Goal: Task Accomplishment & Management: Use online tool/utility

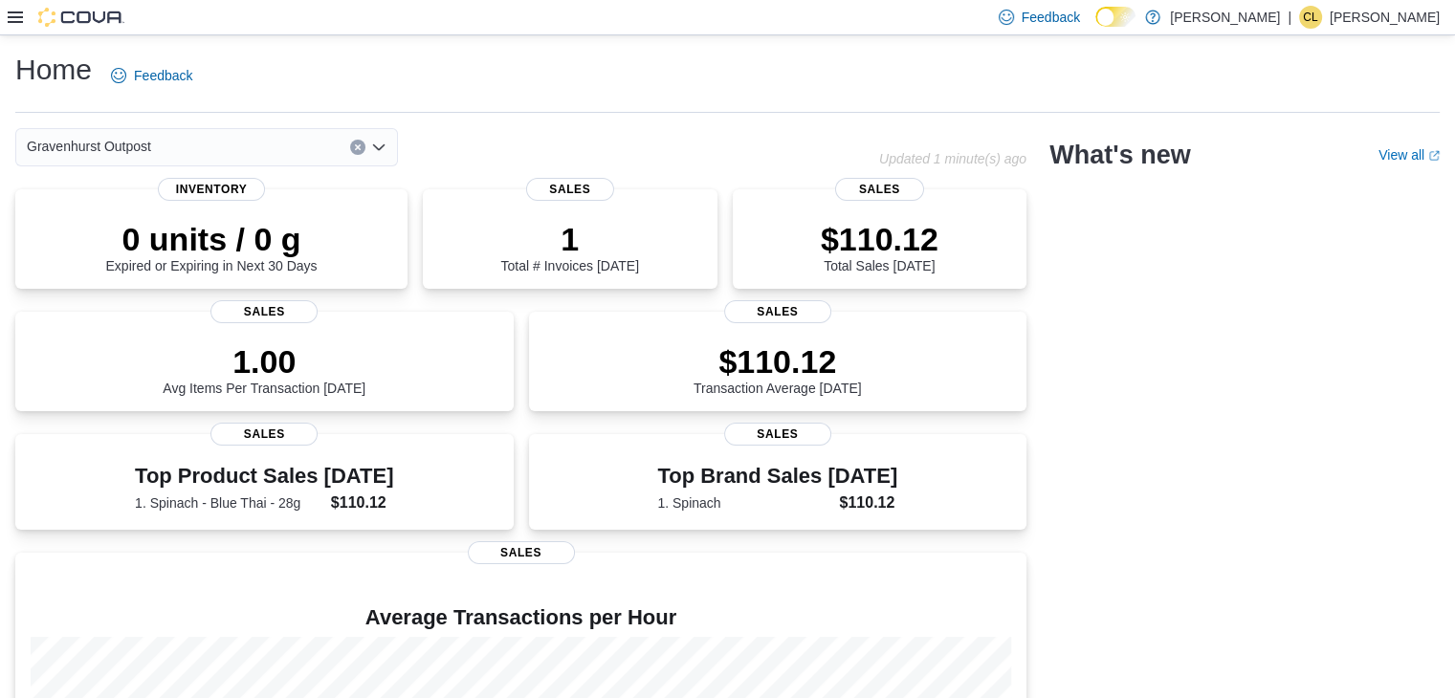
click at [14, 17] on icon at bounding box center [15, 16] width 15 height 11
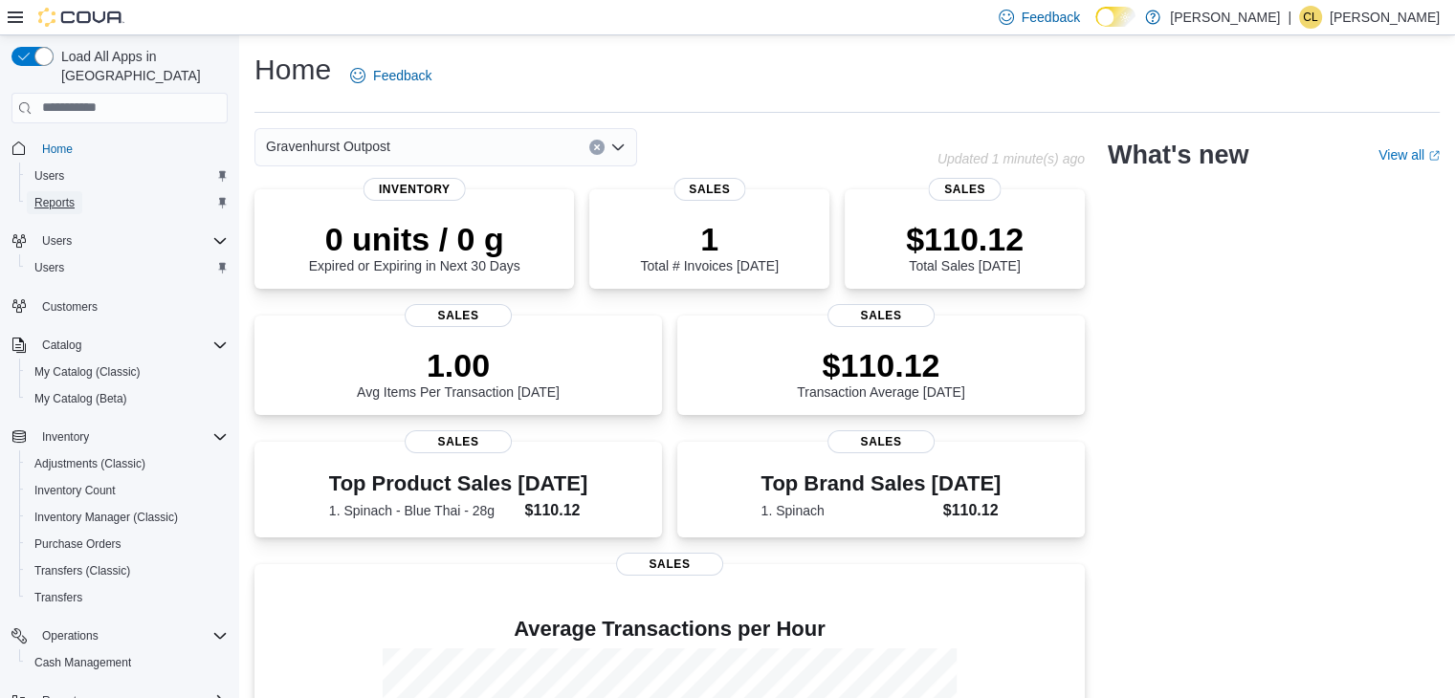
click at [57, 195] on span "Reports" at bounding box center [54, 202] width 40 height 15
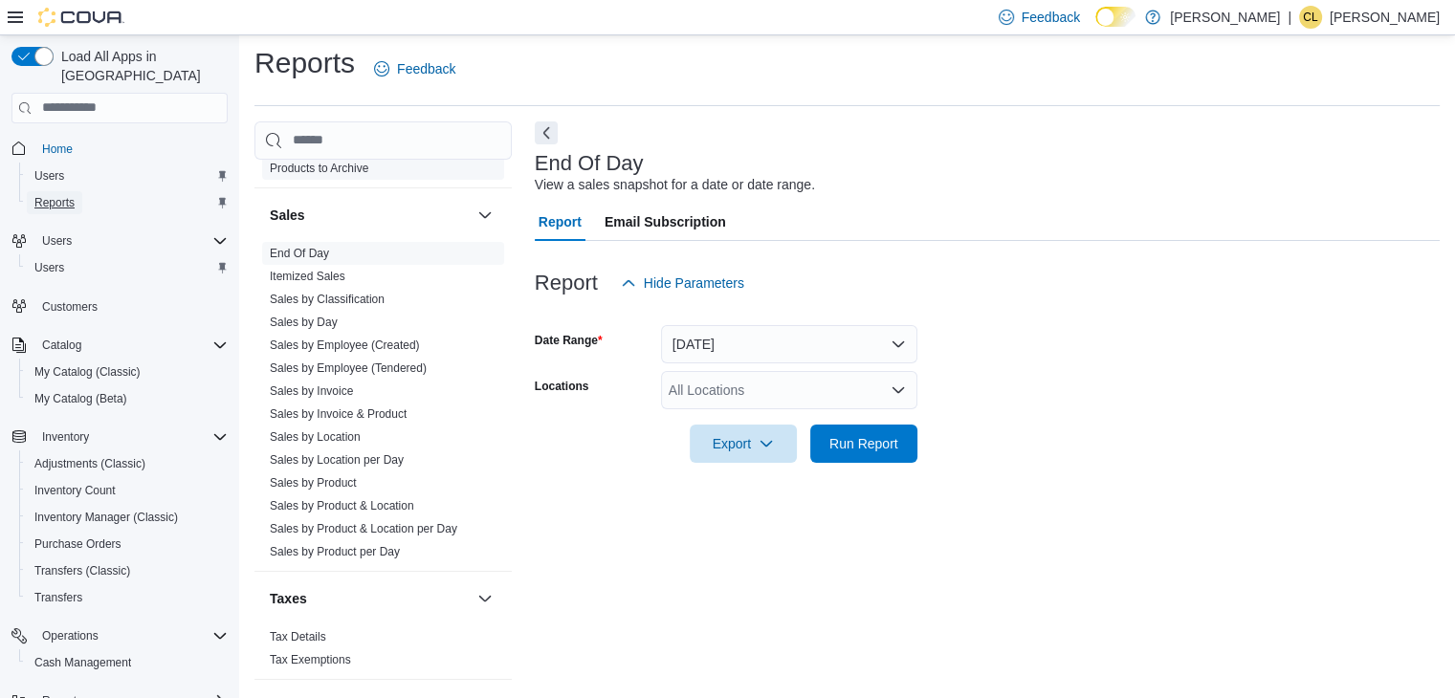
scroll to position [1165, 0]
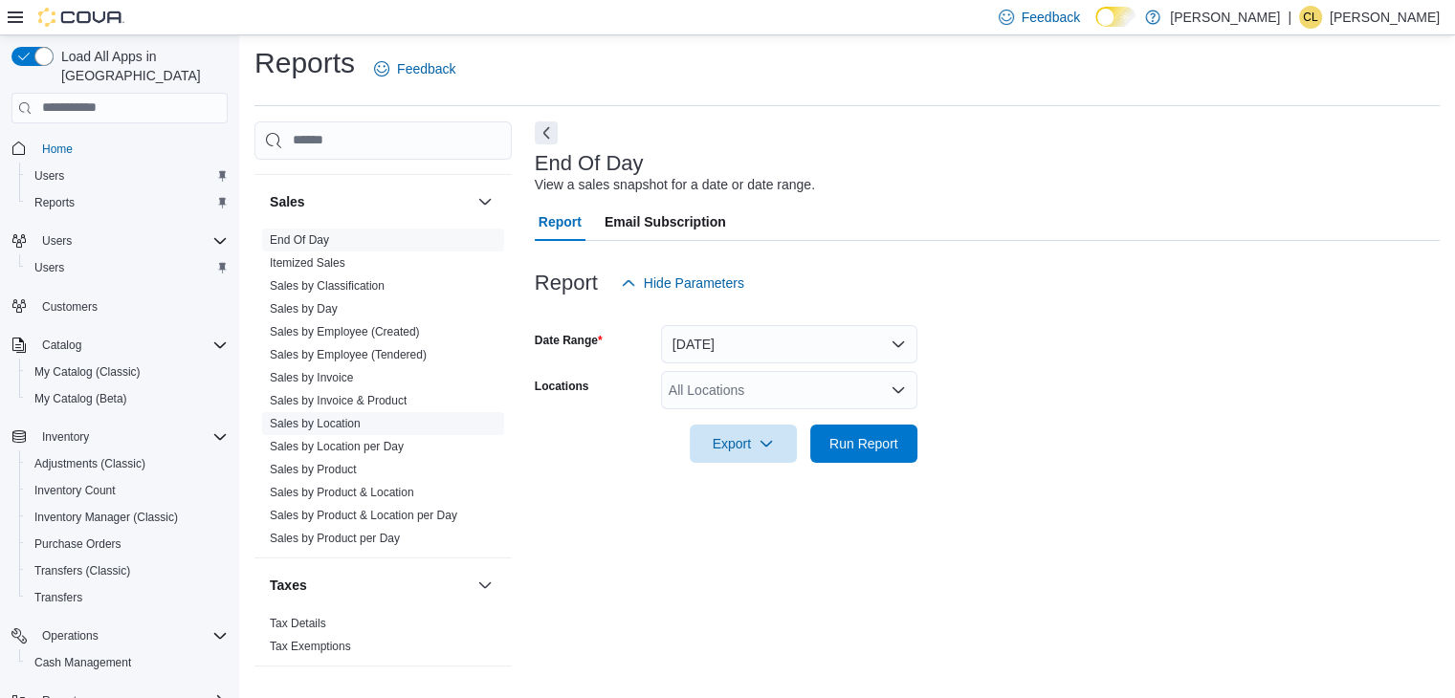
click at [313, 423] on link "Sales by Location" at bounding box center [315, 423] width 91 height 13
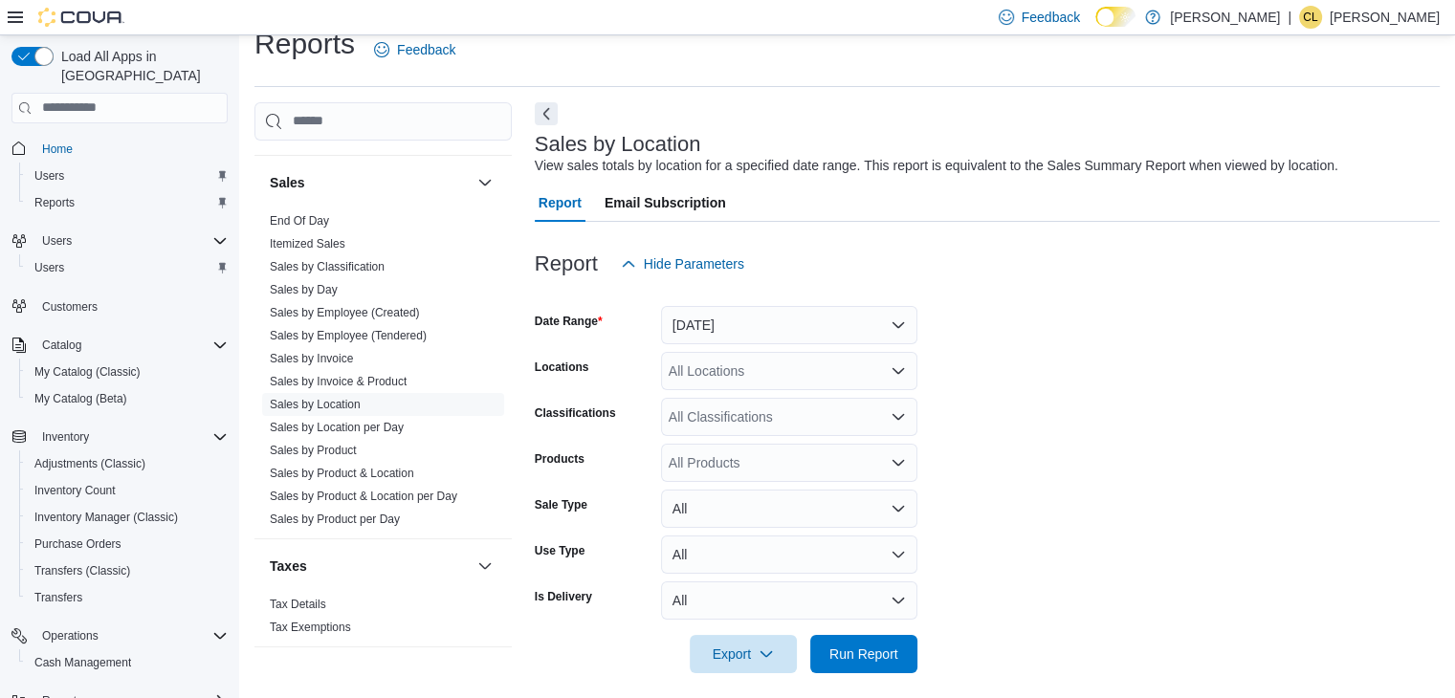
scroll to position [38, 0]
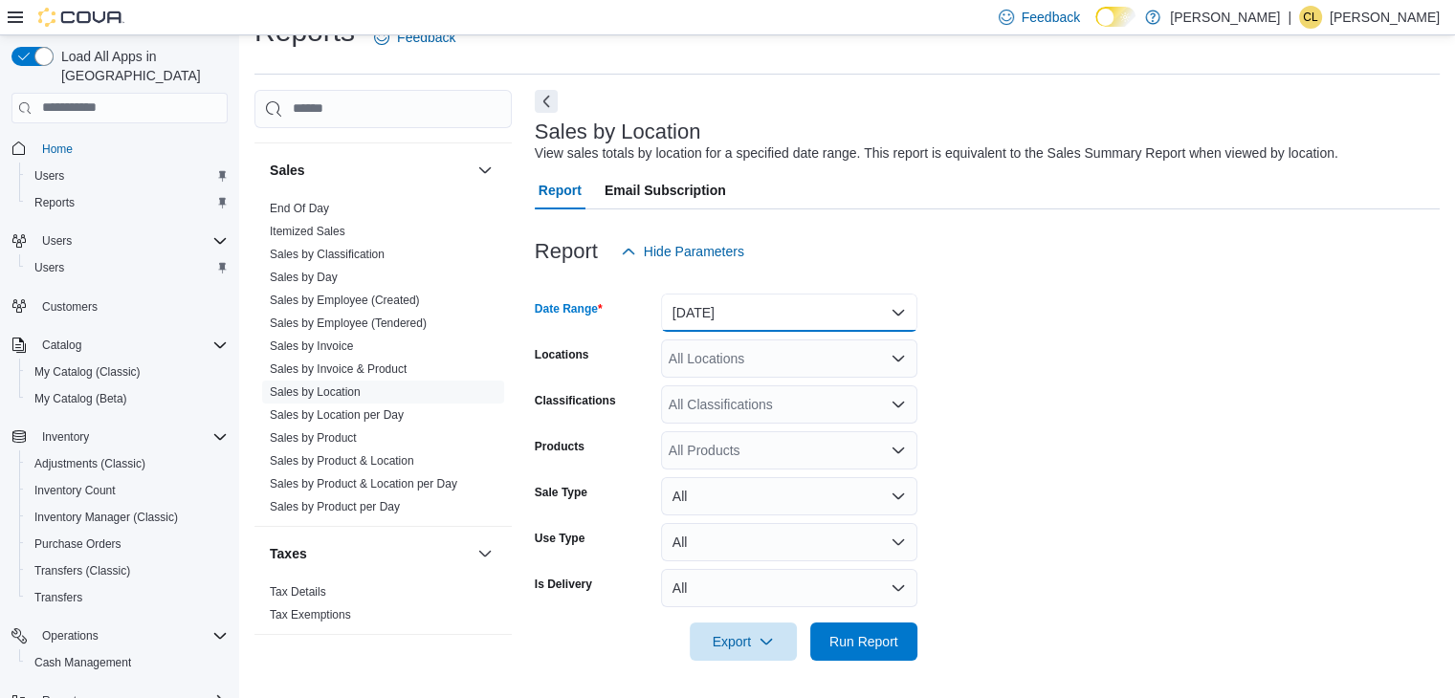
click at [723, 314] on button "Yesterday" at bounding box center [789, 313] width 256 height 38
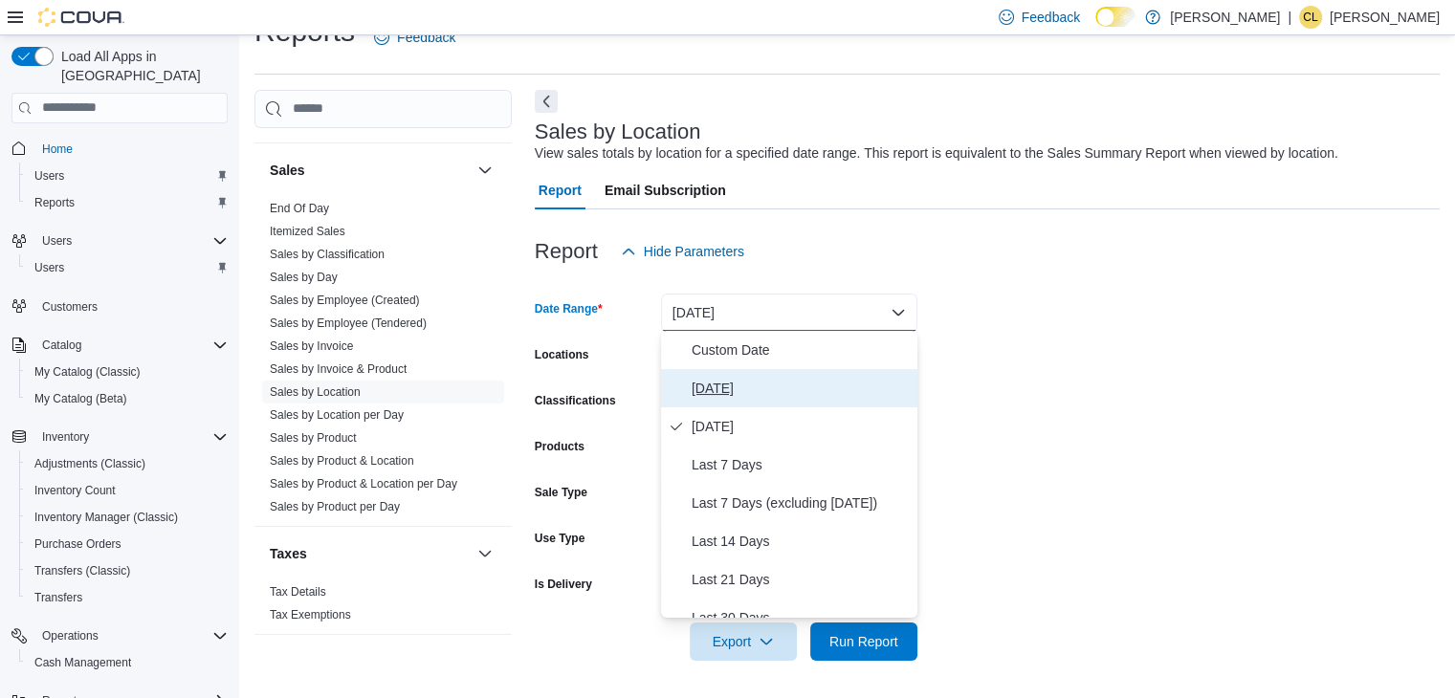
click at [702, 395] on span "Today" at bounding box center [801, 388] width 218 height 23
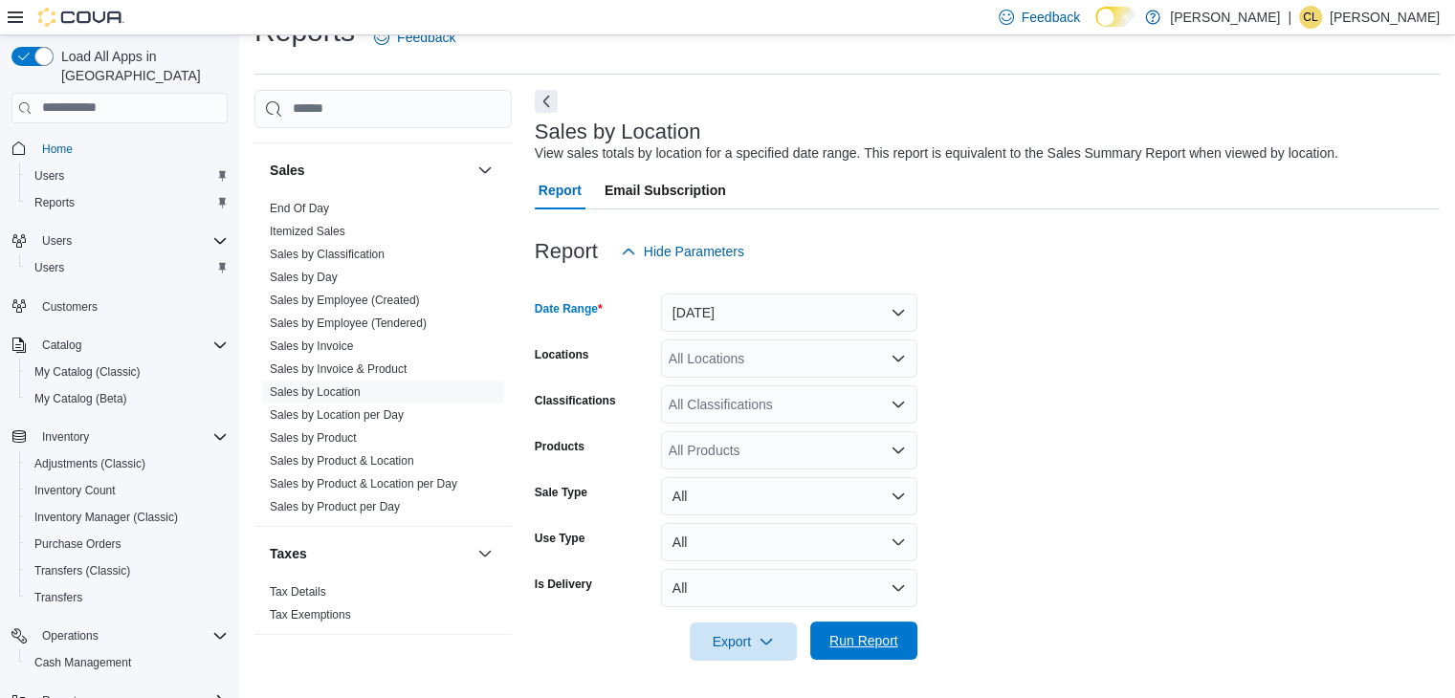
click at [850, 642] on span "Run Report" at bounding box center [863, 640] width 69 height 19
